Goal: Information Seeking & Learning: Learn about a topic

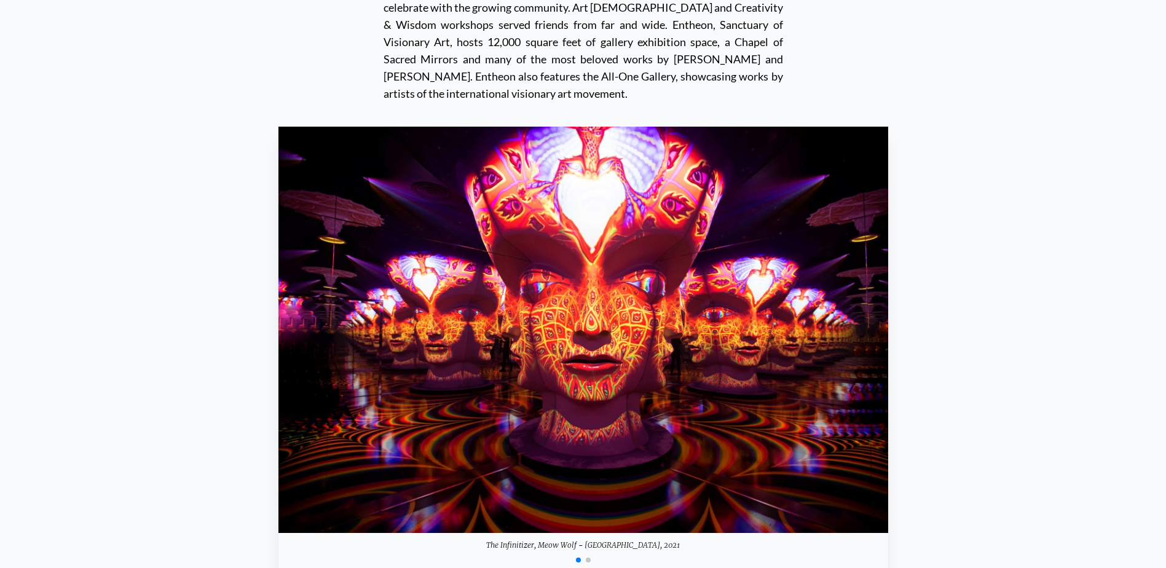
scroll to position [8416, 0]
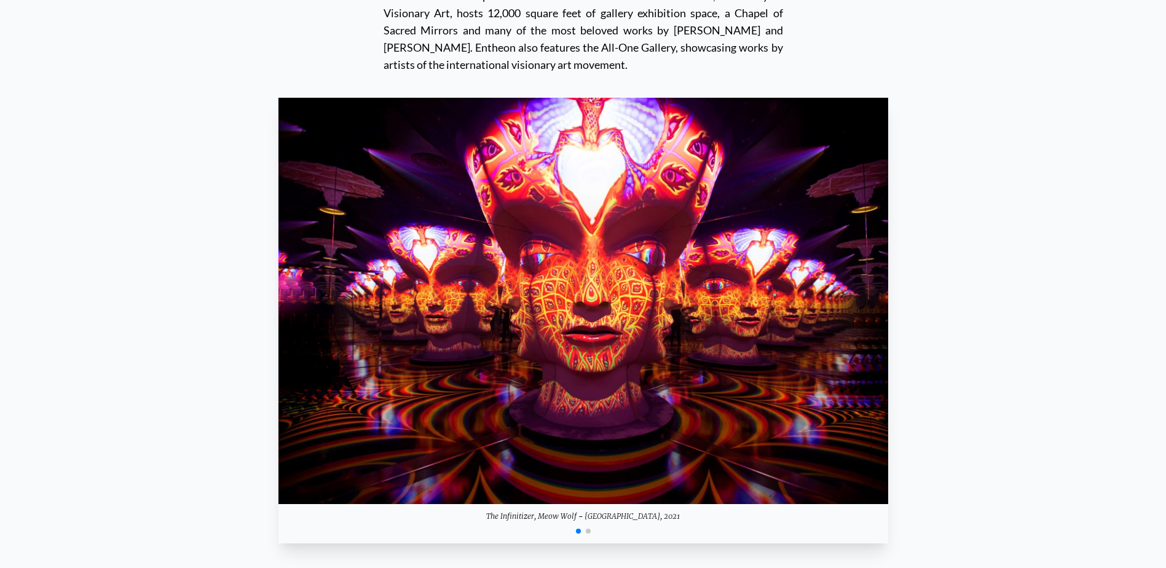
click at [590, 523] on div at bounding box center [584, 530] width 610 height 15
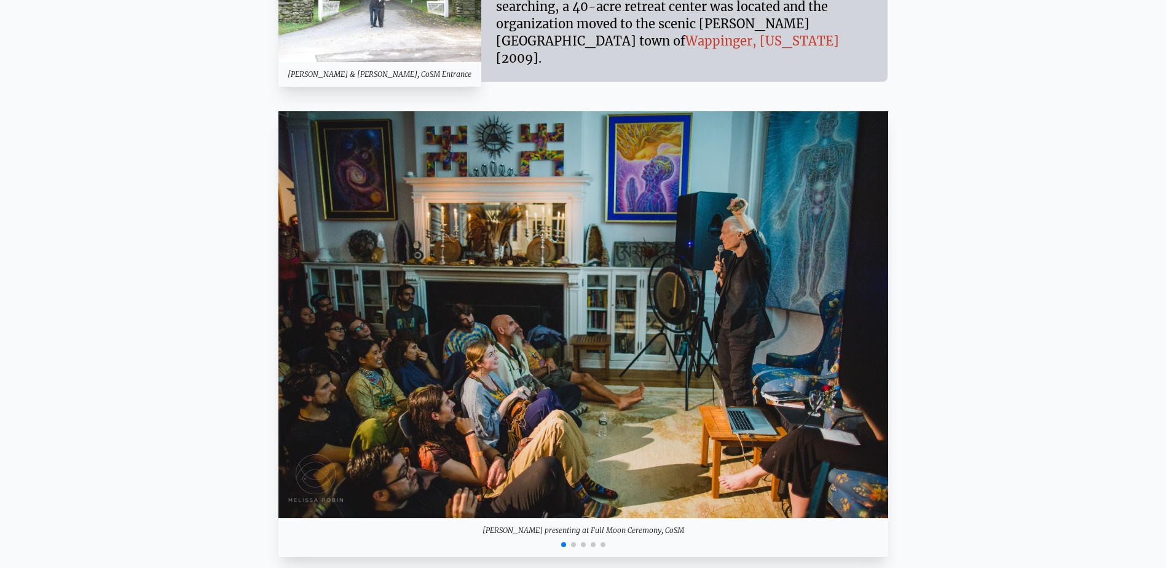
scroll to position [7783, 0]
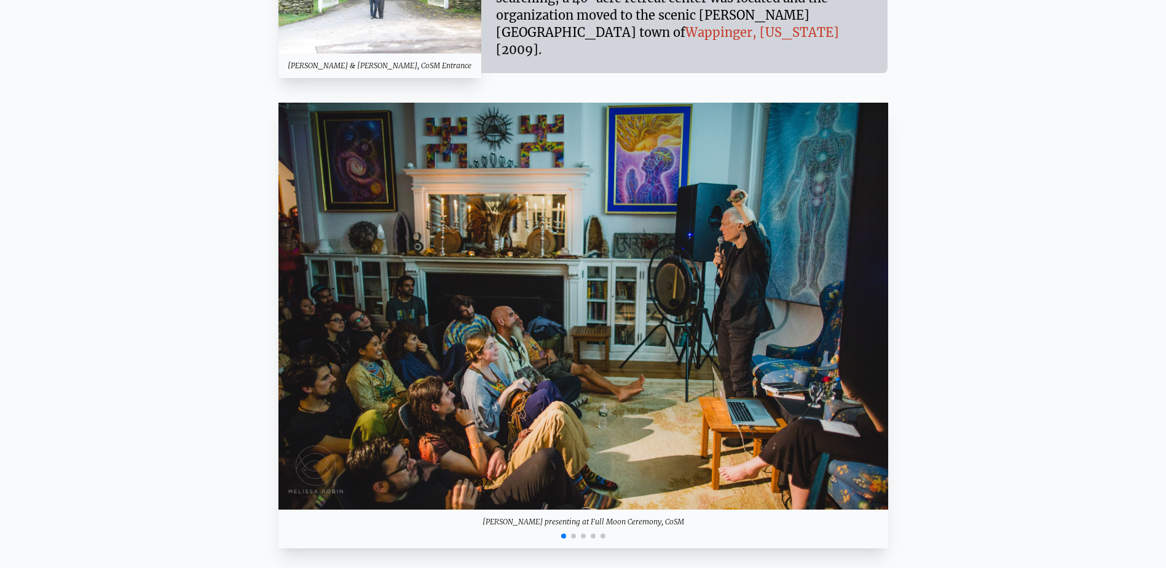
click at [573, 534] on span "Go to slide 2" at bounding box center [573, 536] width 5 height 5
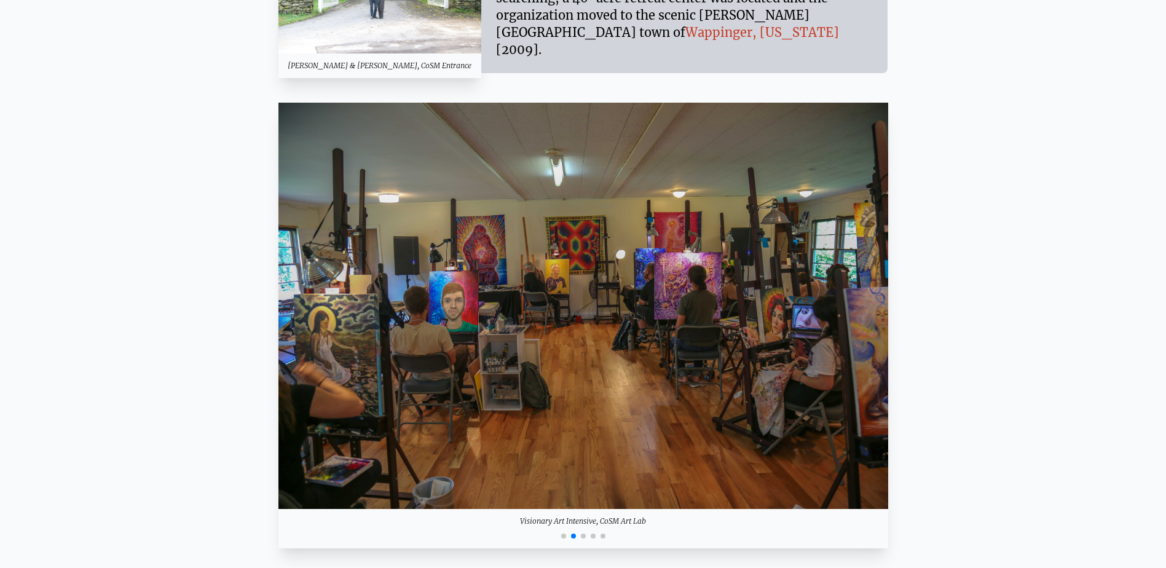
scroll to position [7721, 0]
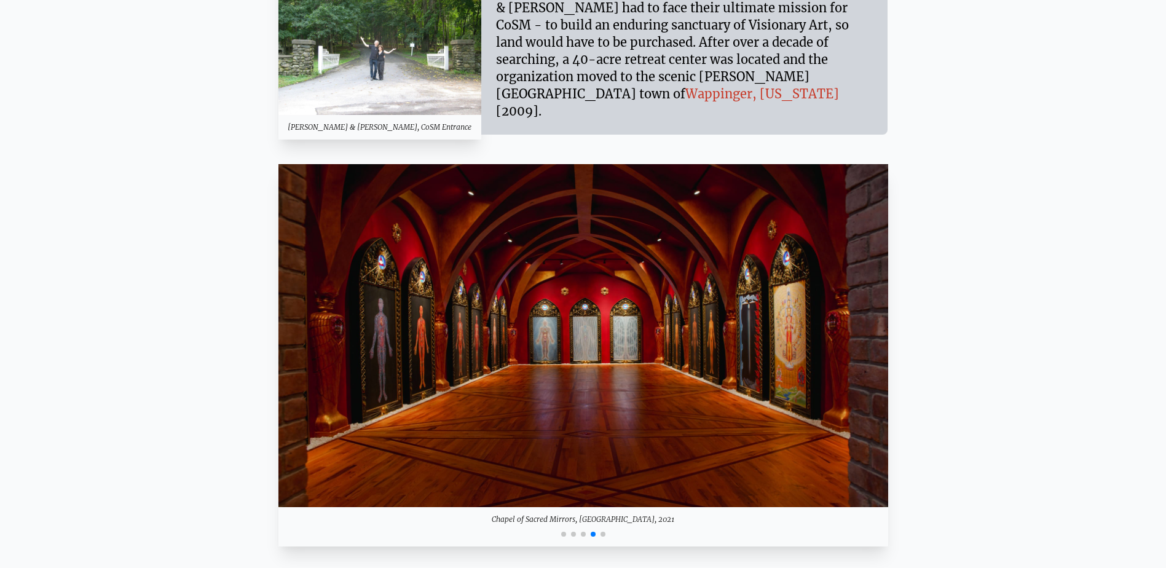
click at [604, 532] on span "Go to slide 5" at bounding box center [603, 534] width 5 height 5
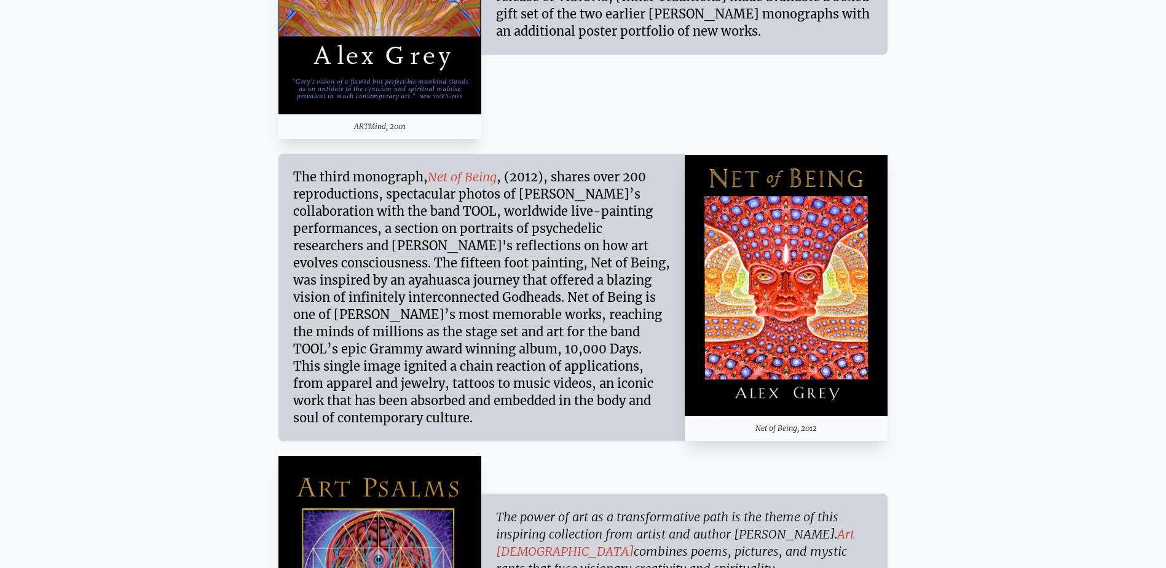
scroll to position [6123, 0]
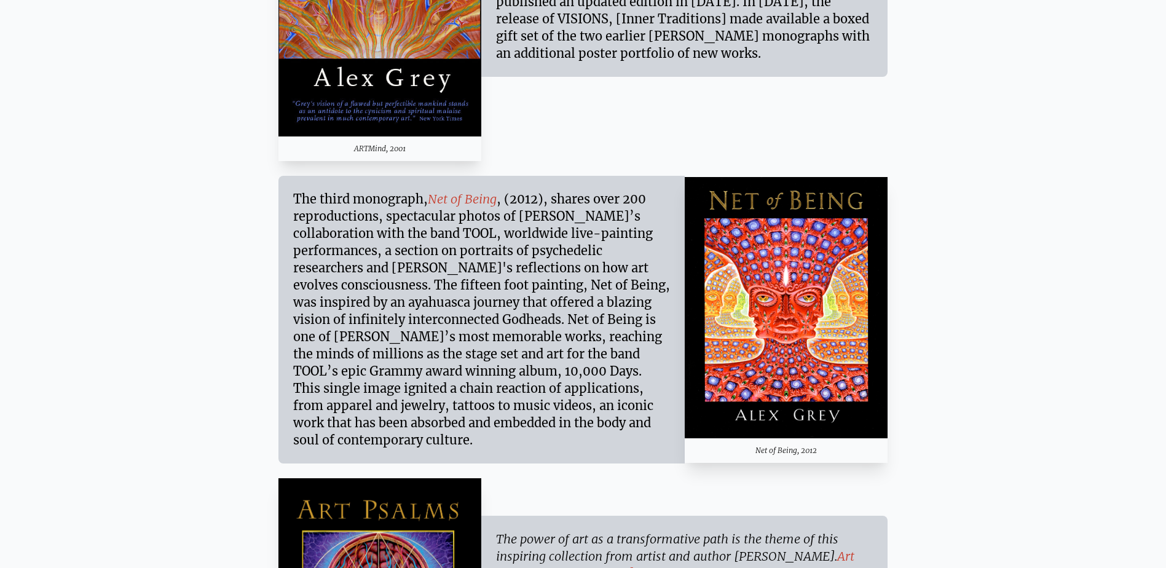
click at [462, 191] on link "Net of Being" at bounding box center [462, 198] width 69 height 15
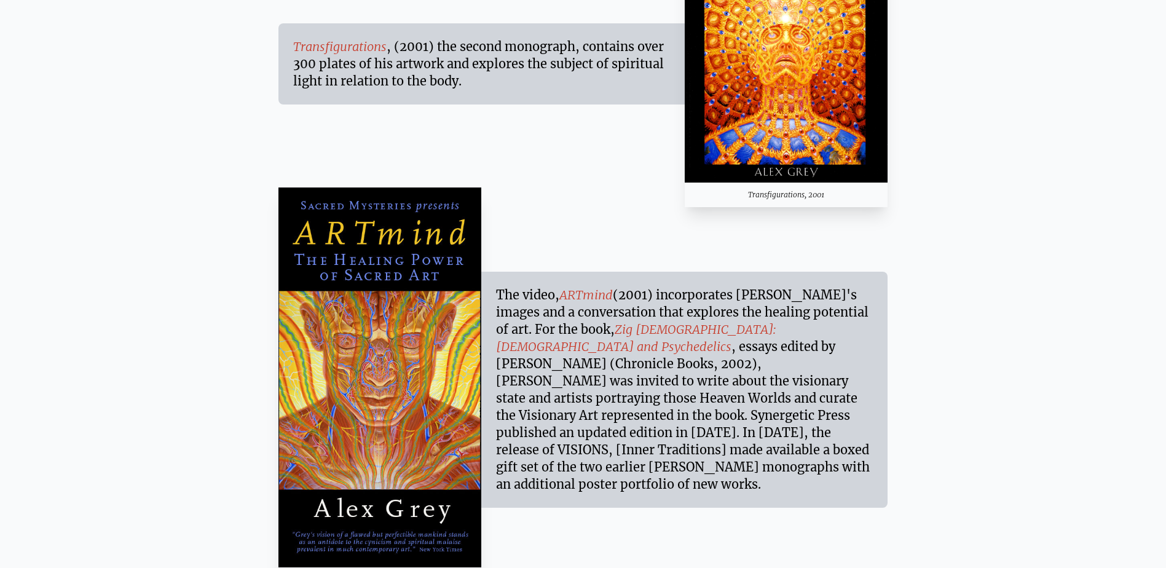
scroll to position [5692, 0]
click at [584, 287] on link "ARTmind" at bounding box center [586, 294] width 53 height 15
click at [614, 321] on link "Zig [DEMOGRAPHIC_DATA]: [DEMOGRAPHIC_DATA] and Psychedelics" at bounding box center [636, 337] width 280 height 33
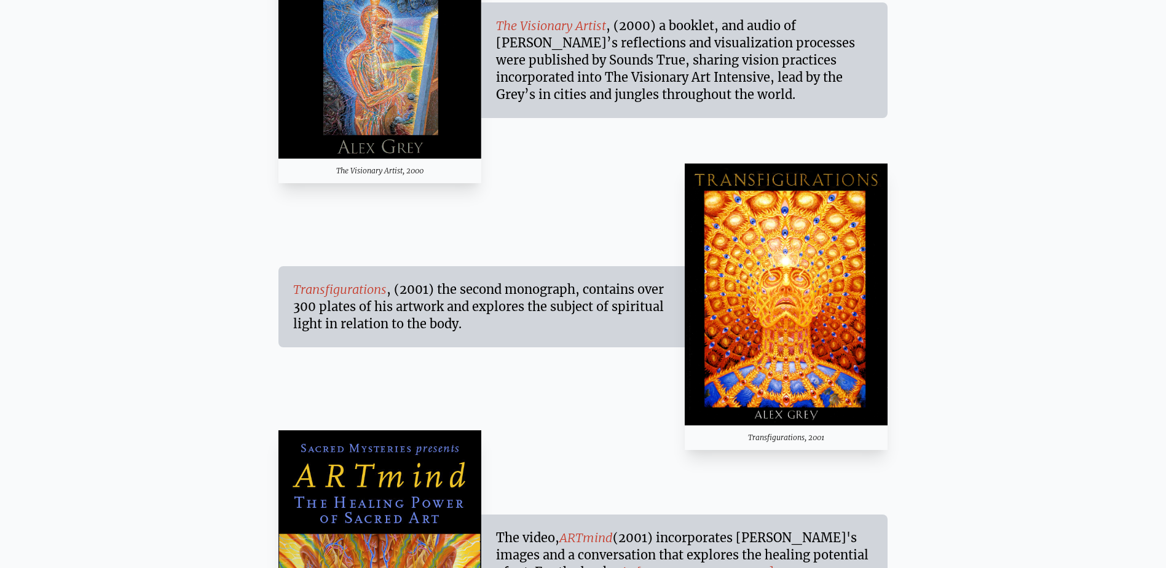
click at [365, 282] on link "Transfigurations" at bounding box center [339, 289] width 93 height 15
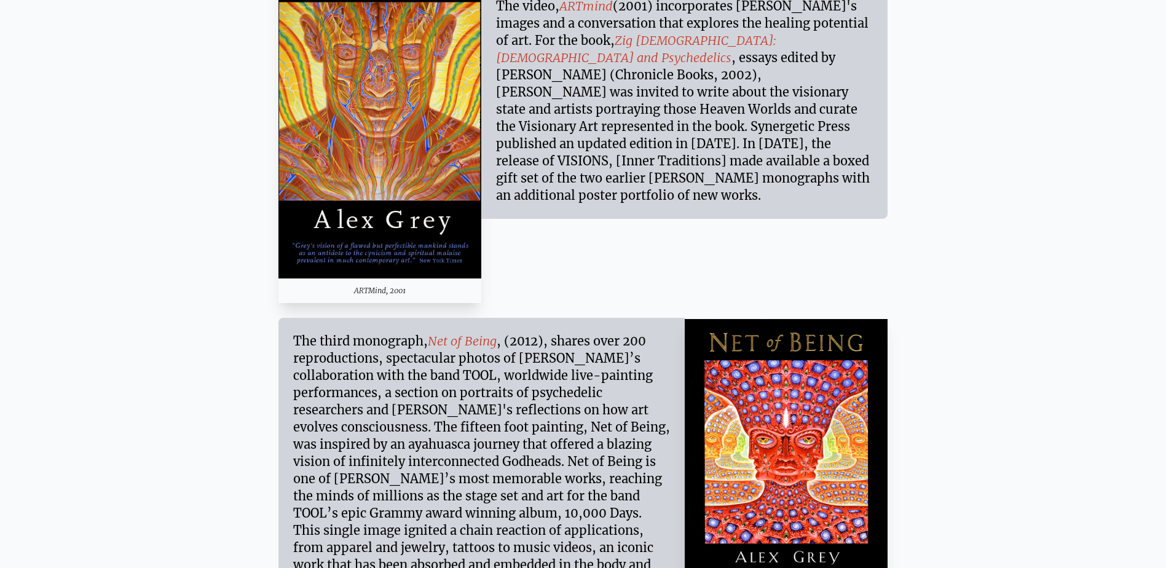
scroll to position [6246, 0]
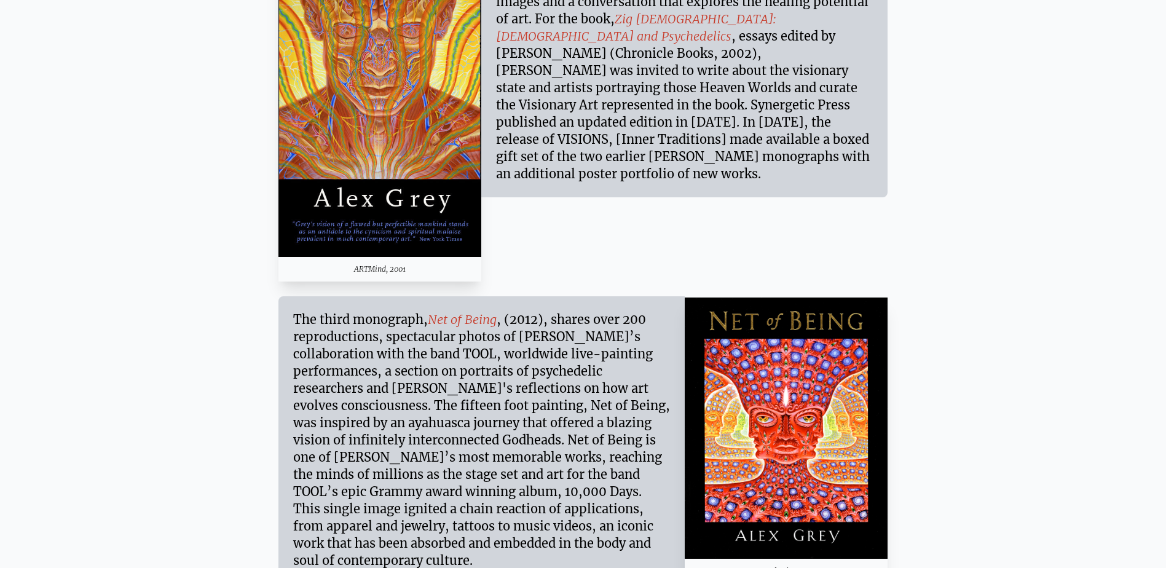
click at [467, 312] on link "Net of Being" at bounding box center [462, 319] width 69 height 15
